Goal: Obtain resource: Download file/media

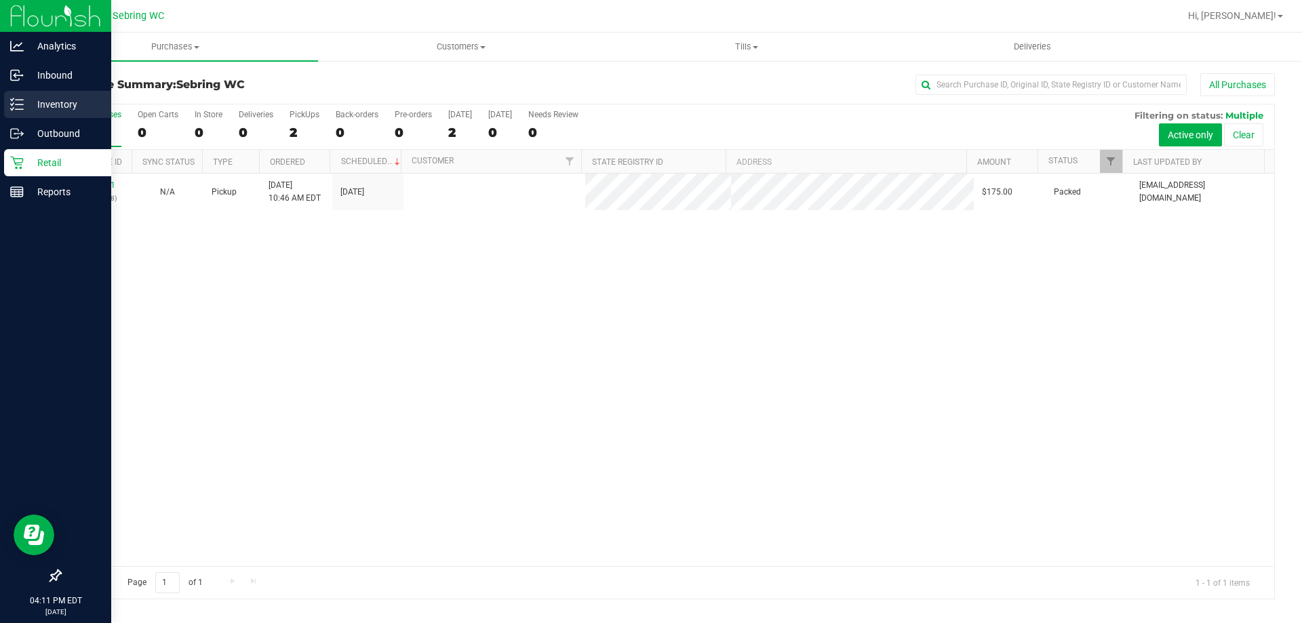
click at [17, 102] on icon at bounding box center [17, 105] width 14 height 14
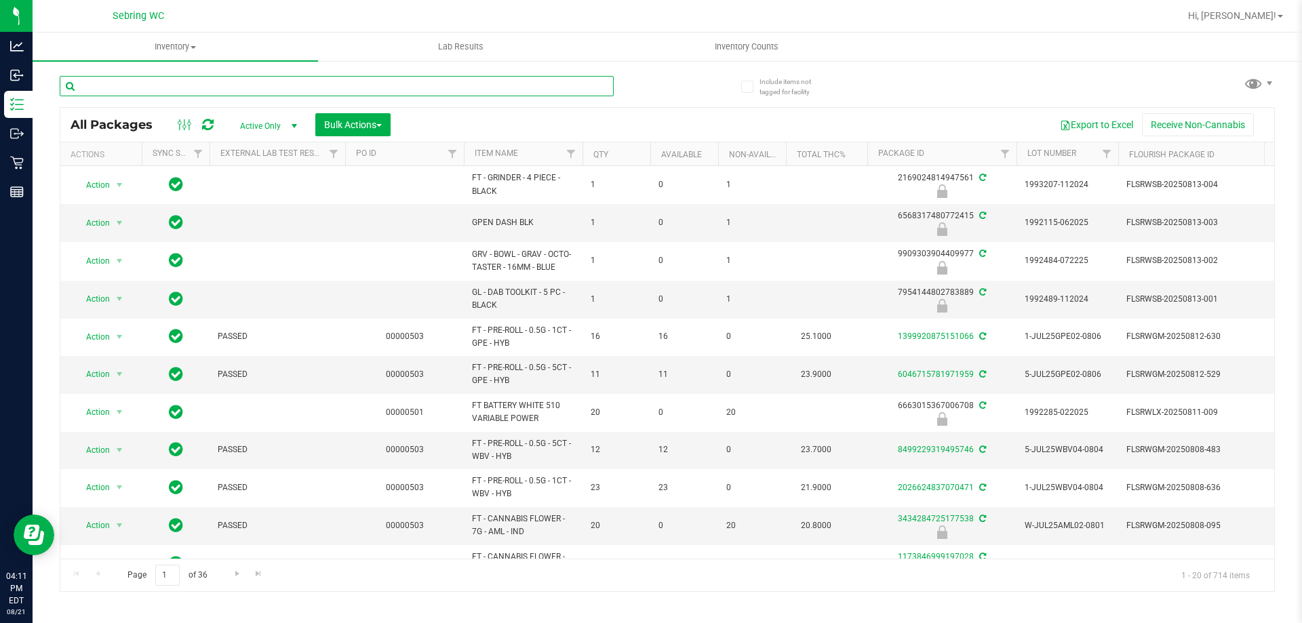
click at [285, 84] on input "text" at bounding box center [337, 86] width 554 height 20
type input "sny"
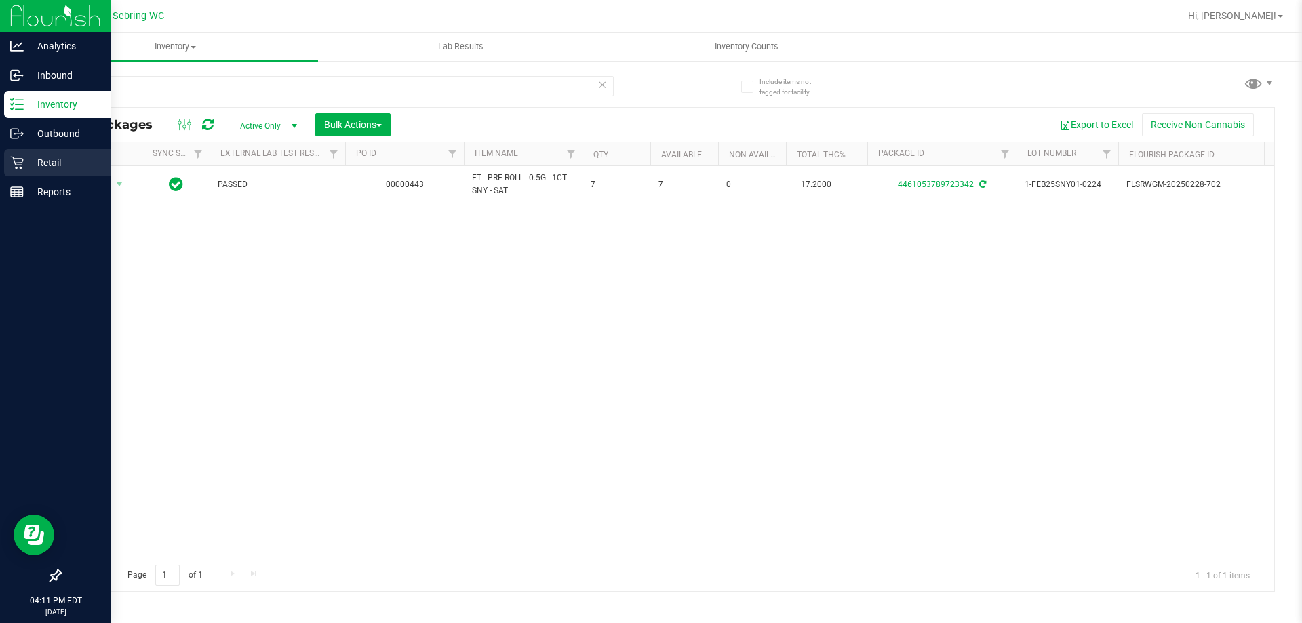
click at [22, 164] on icon at bounding box center [17, 163] width 14 height 14
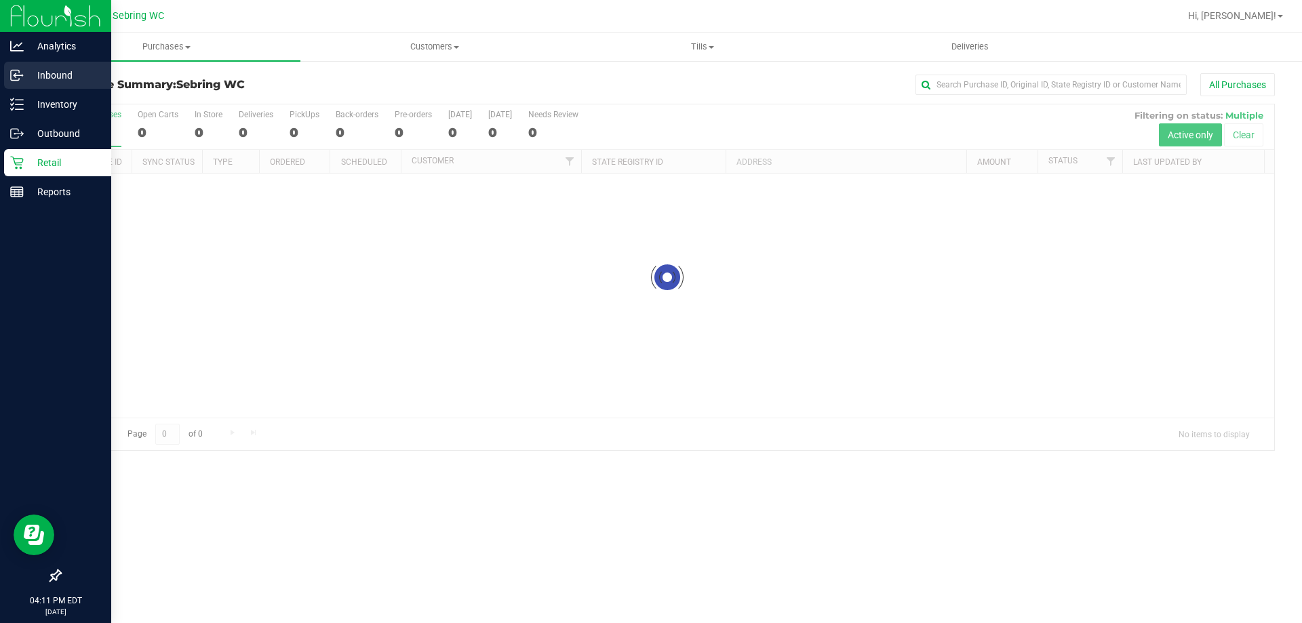
click at [76, 79] on p "Inbound" at bounding box center [64, 75] width 81 height 16
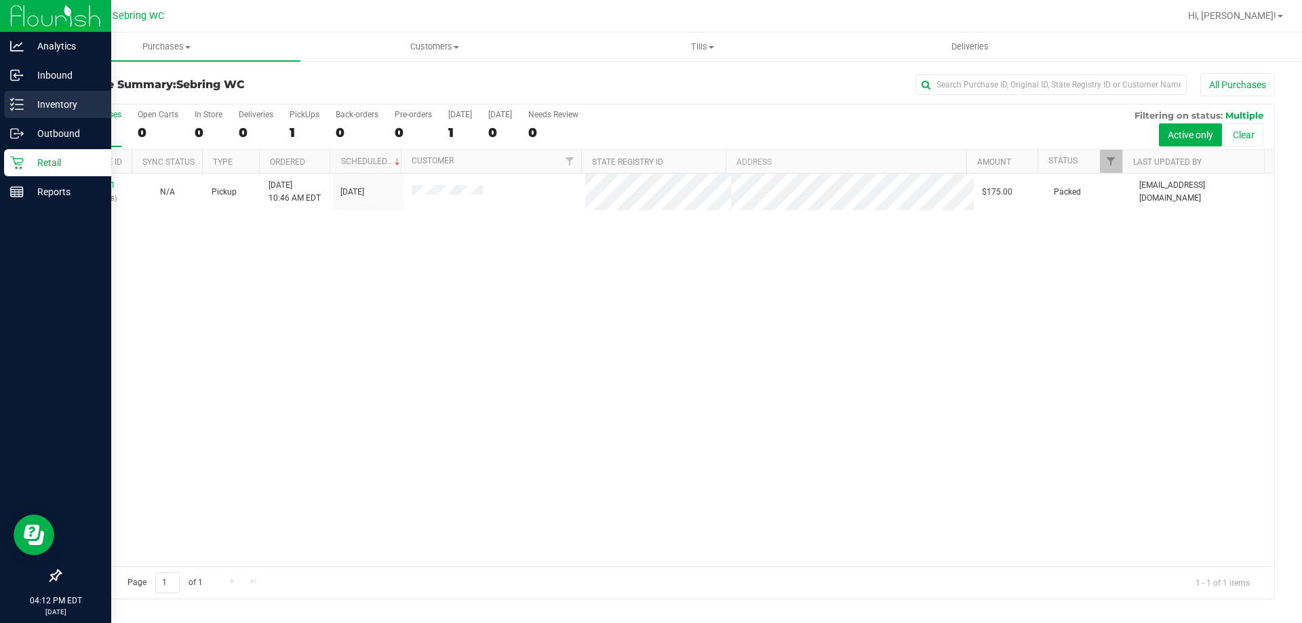
click at [39, 100] on p "Inventory" at bounding box center [64, 104] width 81 height 16
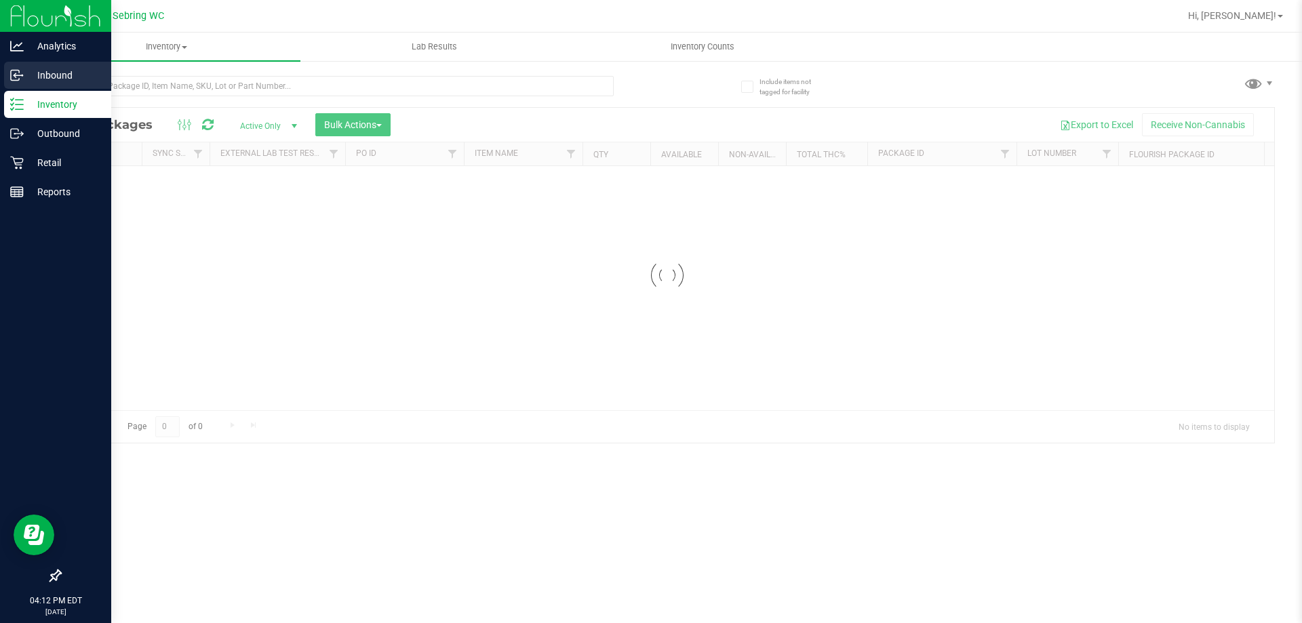
click at [38, 70] on p "Inbound" at bounding box center [64, 75] width 81 height 16
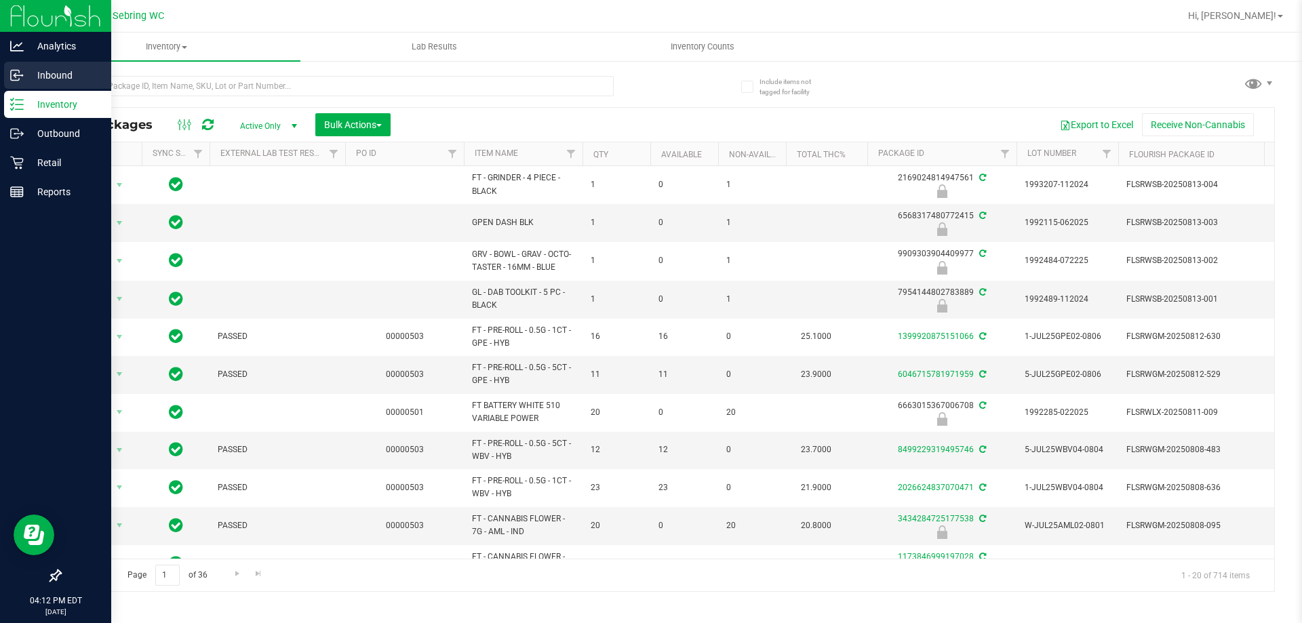
click at [22, 81] on icon at bounding box center [17, 75] width 14 height 14
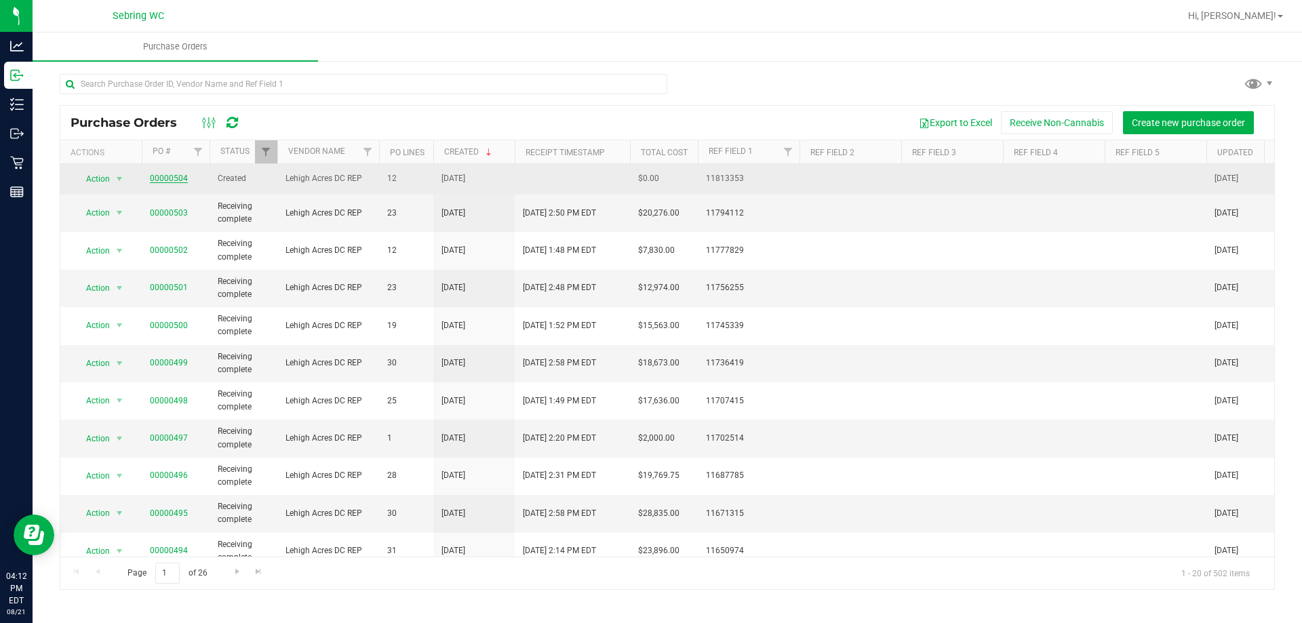
click at [167, 177] on link "00000504" at bounding box center [169, 178] width 38 height 9
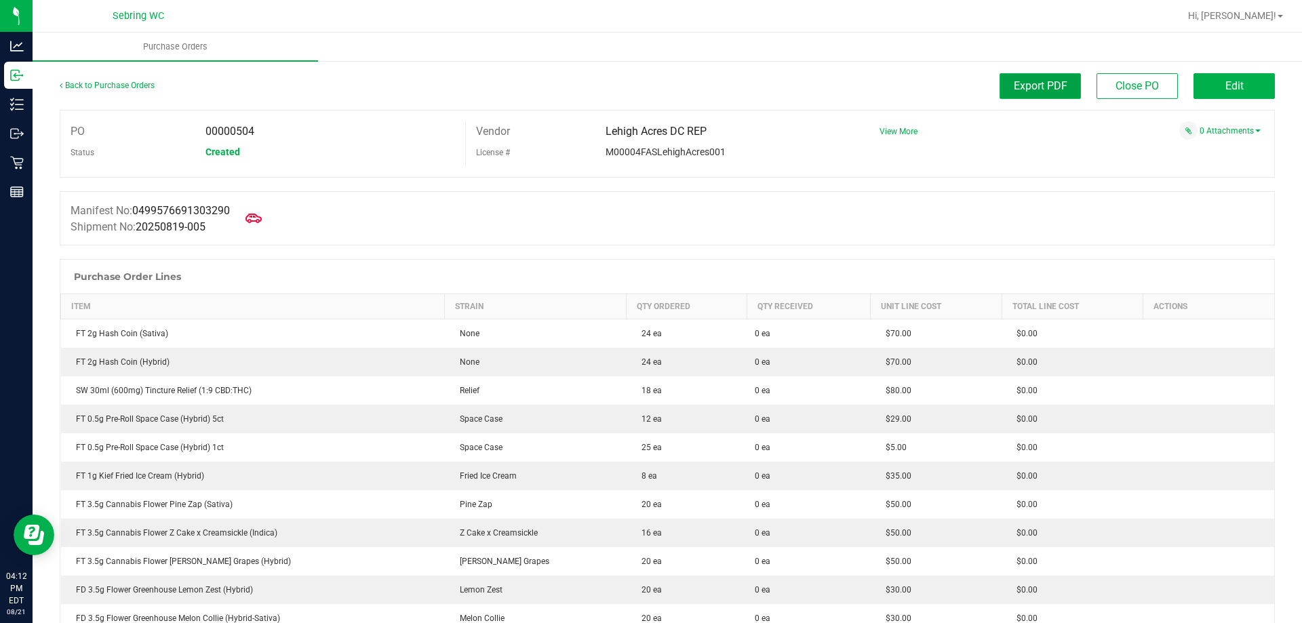
click at [1037, 90] on span "Export PDF" at bounding box center [1041, 85] width 54 height 13
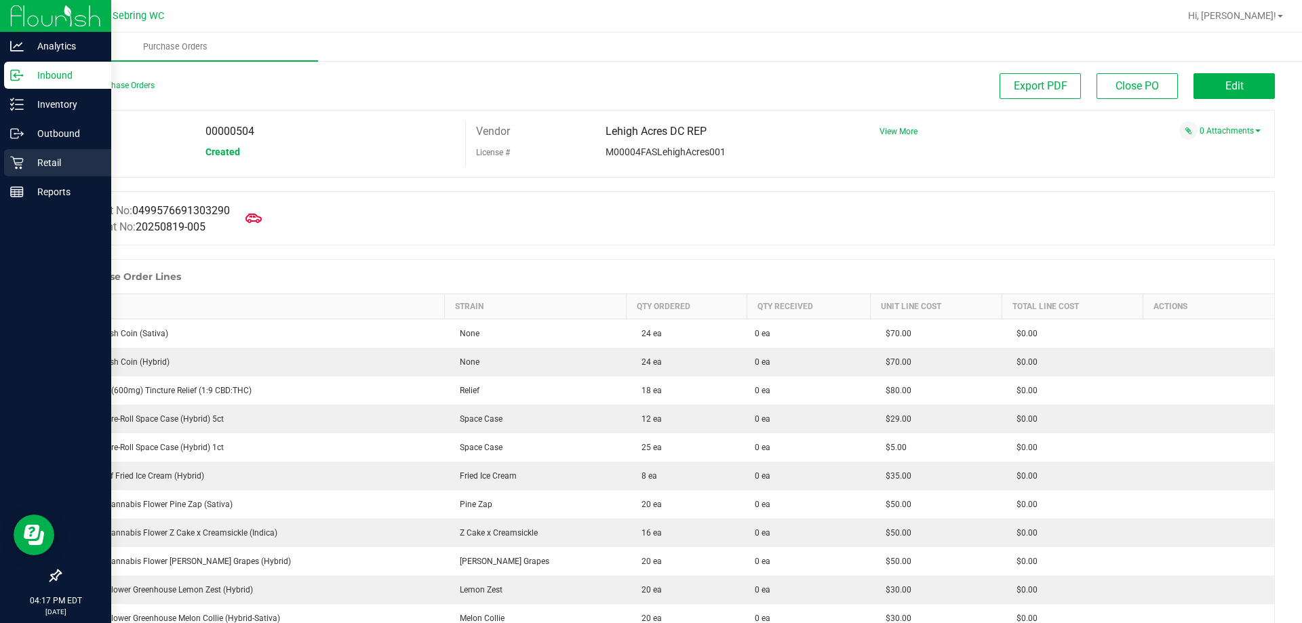
click at [30, 169] on p "Retail" at bounding box center [64, 163] width 81 height 16
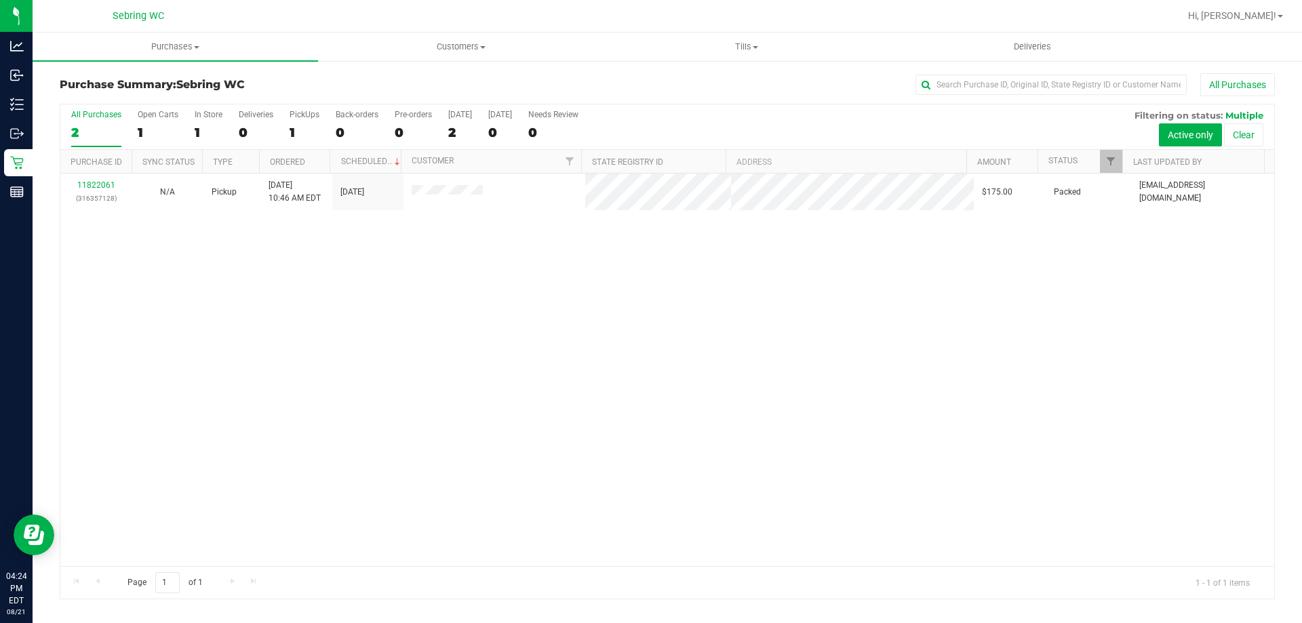
click at [807, 301] on div "11822061 (316357128) N/A Pickup [DATE] 10:46 AM EDT 8/21/2025 $175.00 Packed [E…" at bounding box center [667, 370] width 1214 height 393
